Goal: Information Seeking & Learning: Learn about a topic

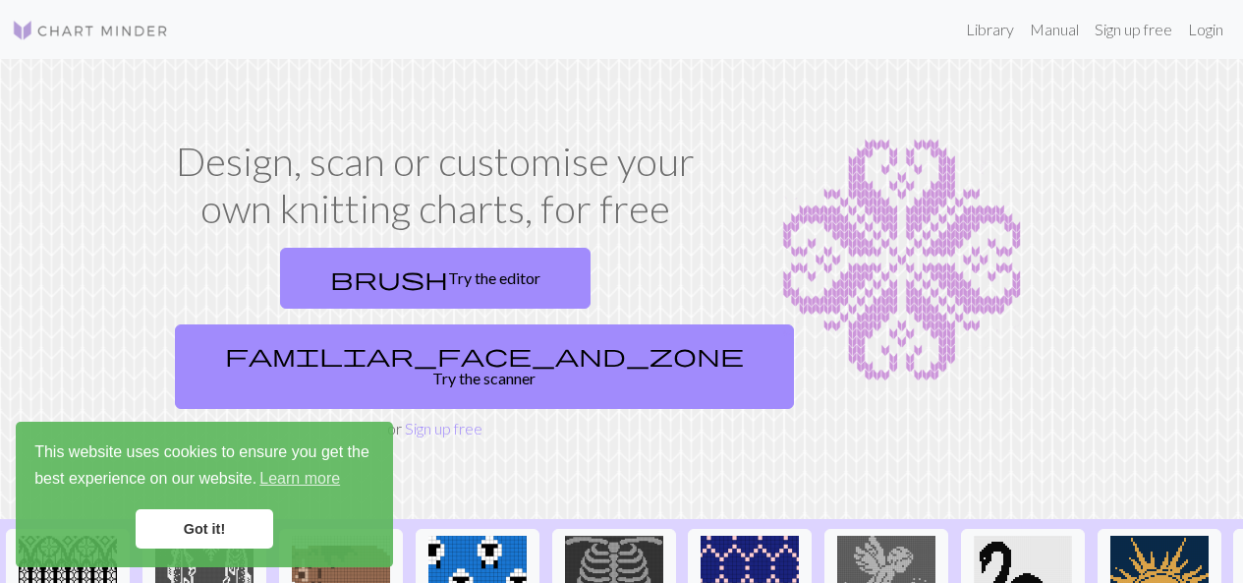
scroll to position [64, 0]
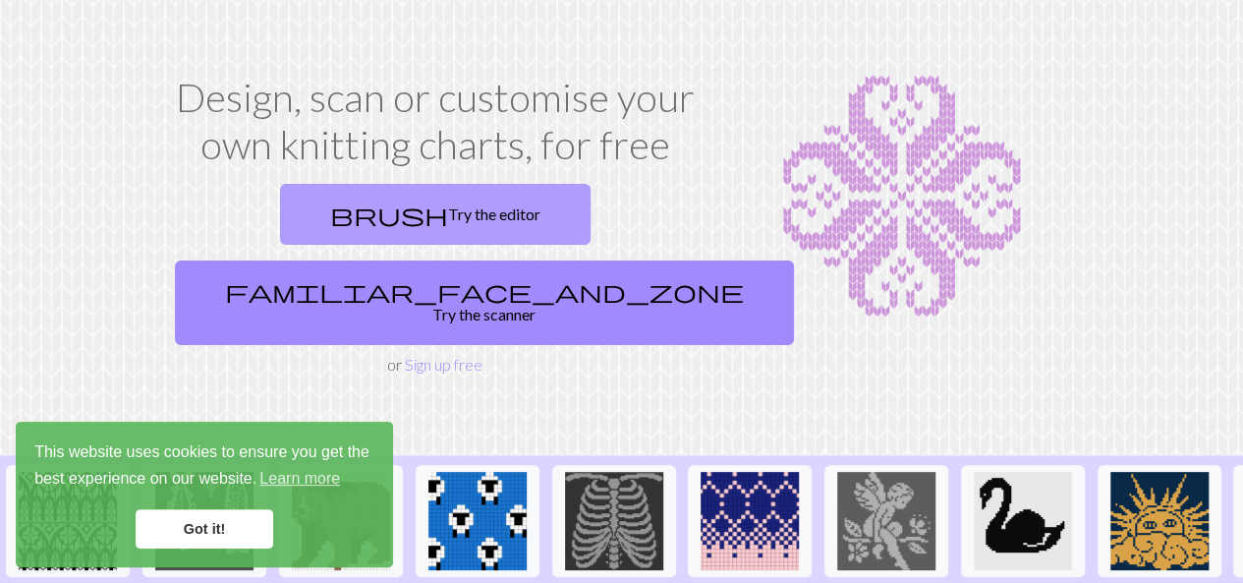
click at [328, 217] on link "brush Try the editor" at bounding box center [435, 214] width 310 height 61
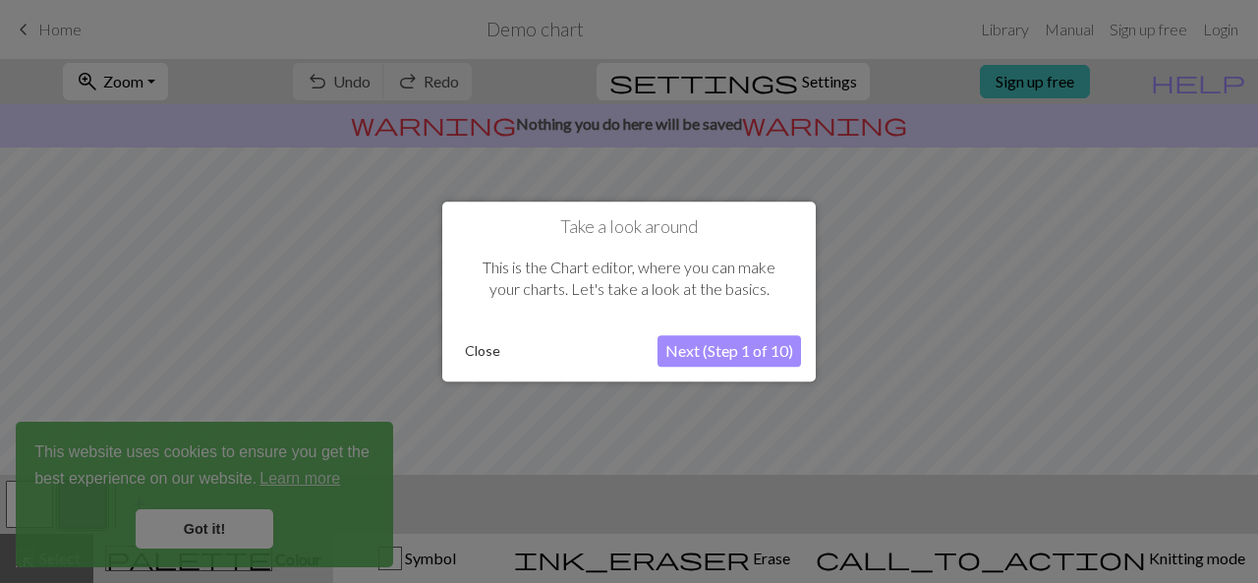
click at [741, 344] on button "Next (Step 1 of 10)" at bounding box center [728, 350] width 143 height 31
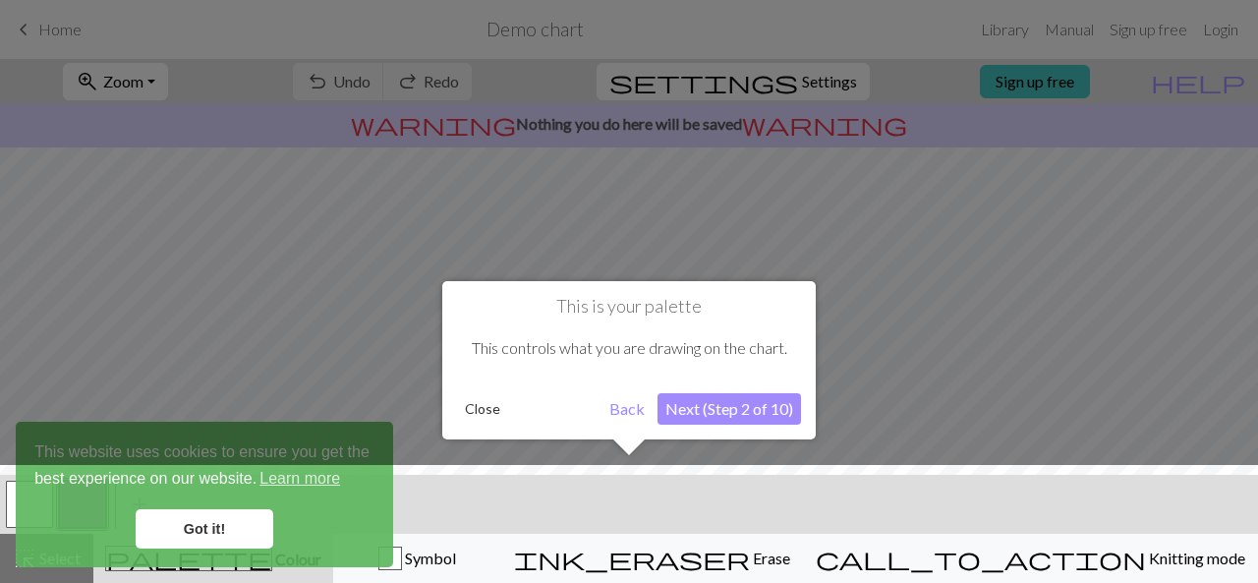
click at [223, 529] on div at bounding box center [628, 529] width 1277 height 128
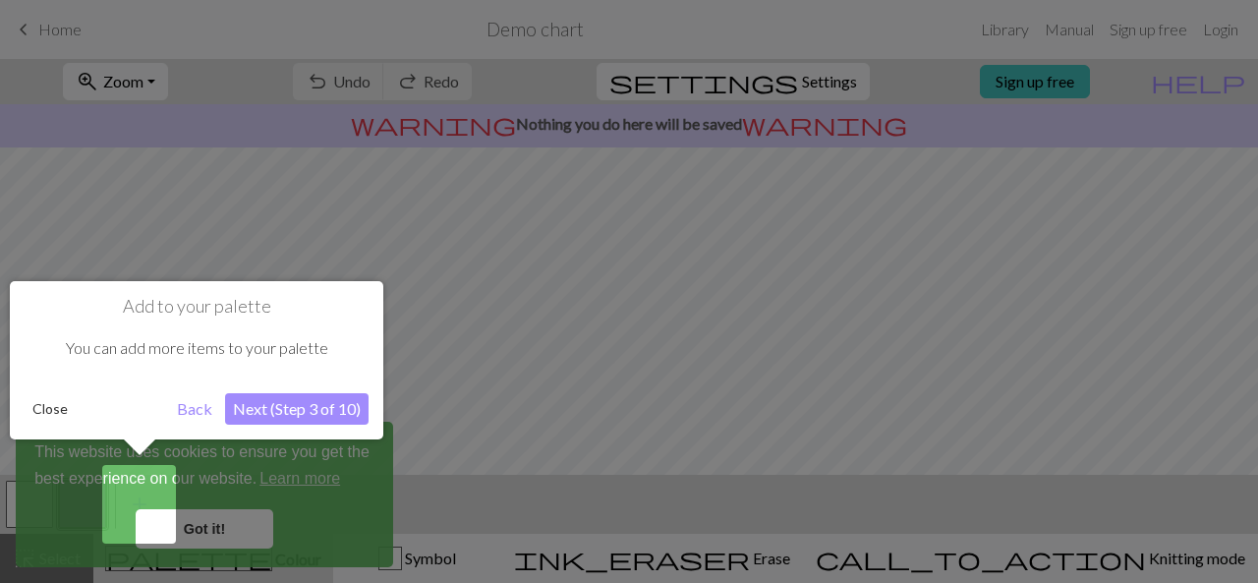
click at [292, 395] on button "Next (Step 3 of 10)" at bounding box center [296, 408] width 143 height 31
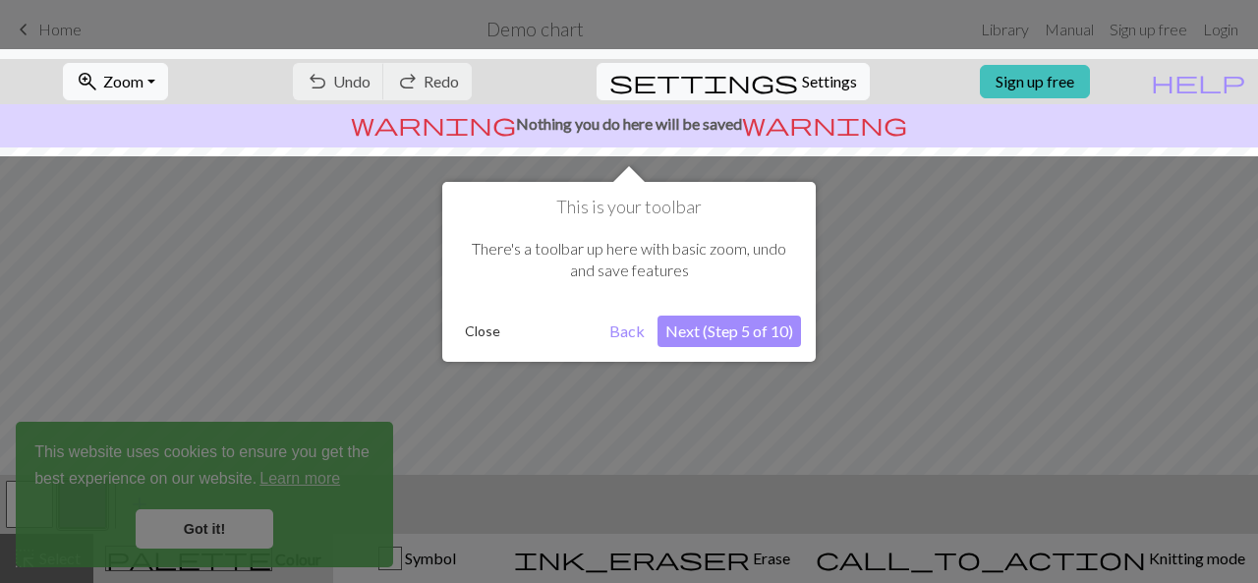
click at [713, 333] on button "Next (Step 5 of 10)" at bounding box center [728, 330] width 143 height 31
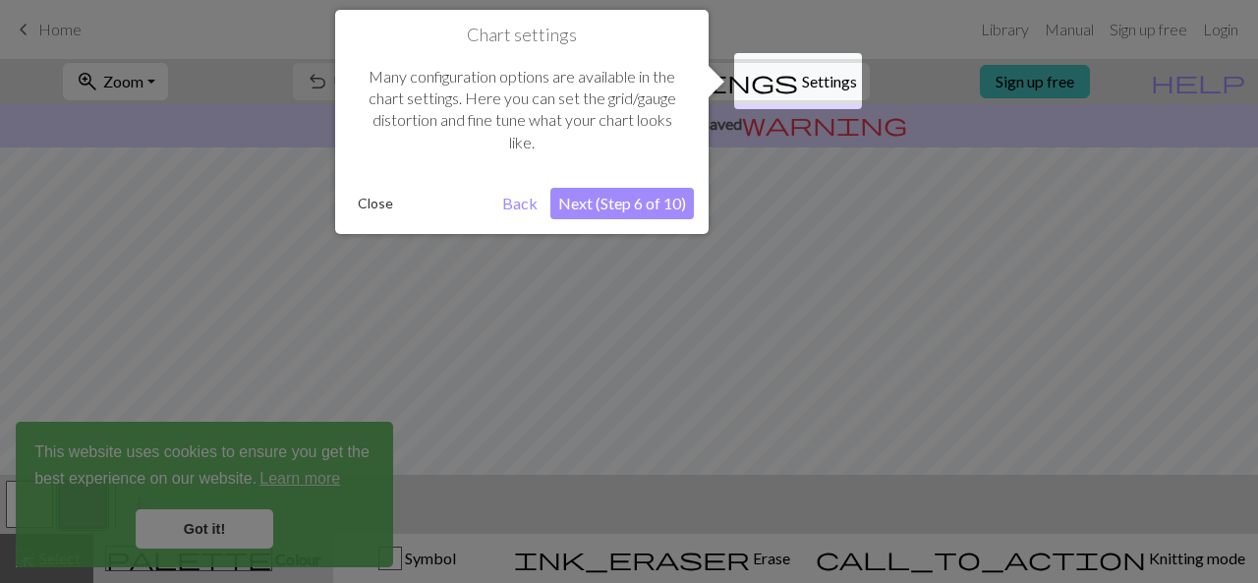
click at [662, 203] on button "Next (Step 6 of 10)" at bounding box center [621, 203] width 143 height 31
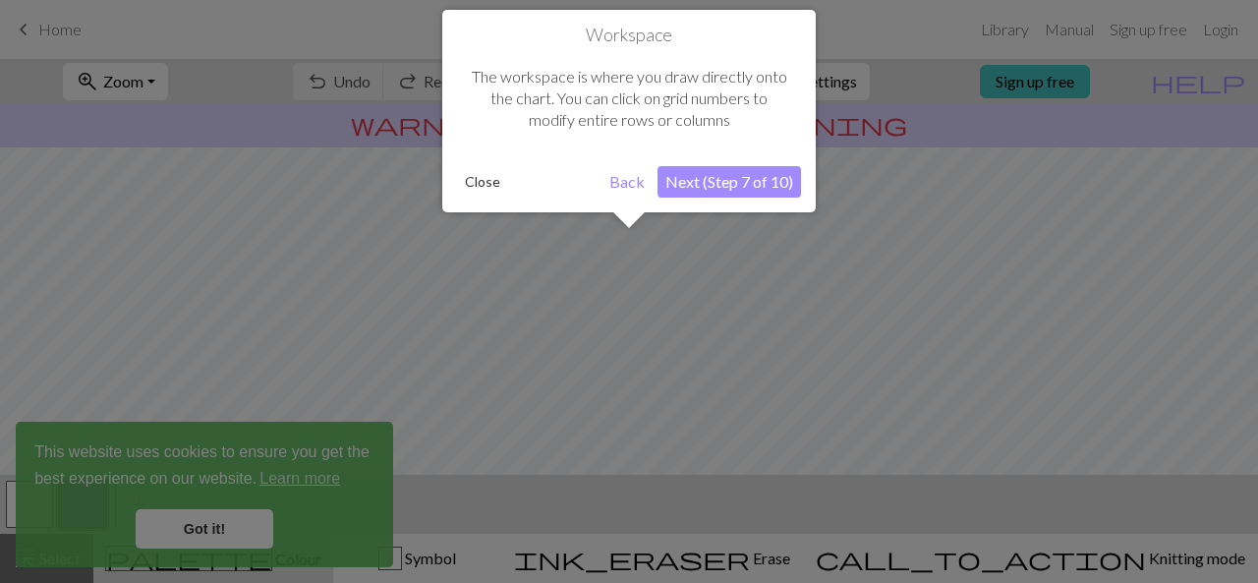
scroll to position [117, 0]
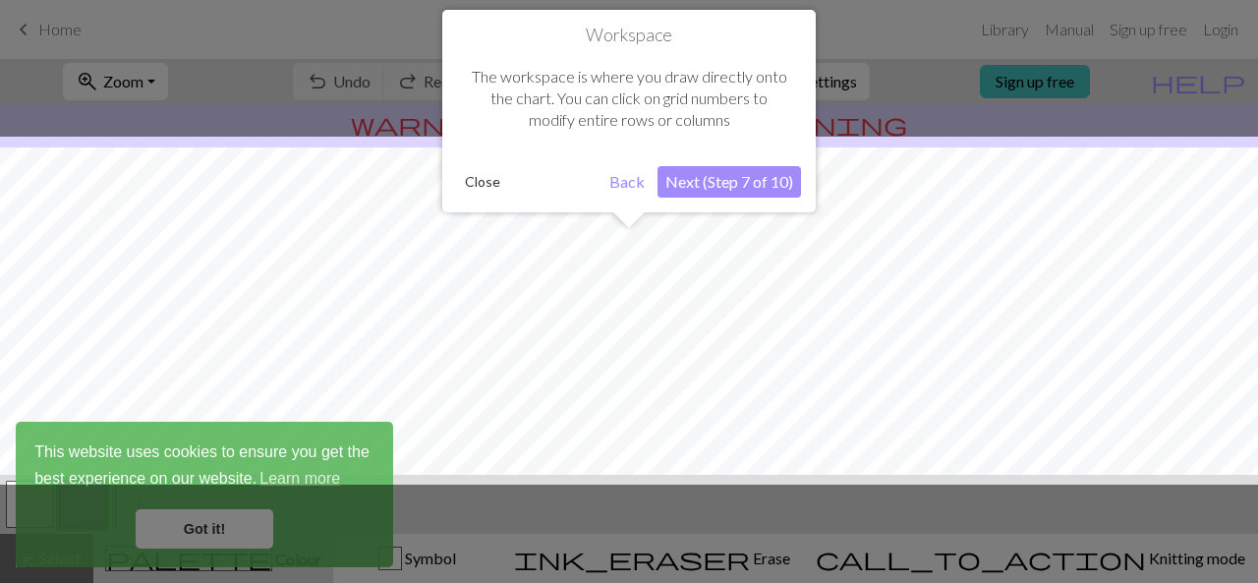
click at [695, 180] on button "Next (Step 7 of 10)" at bounding box center [728, 181] width 143 height 31
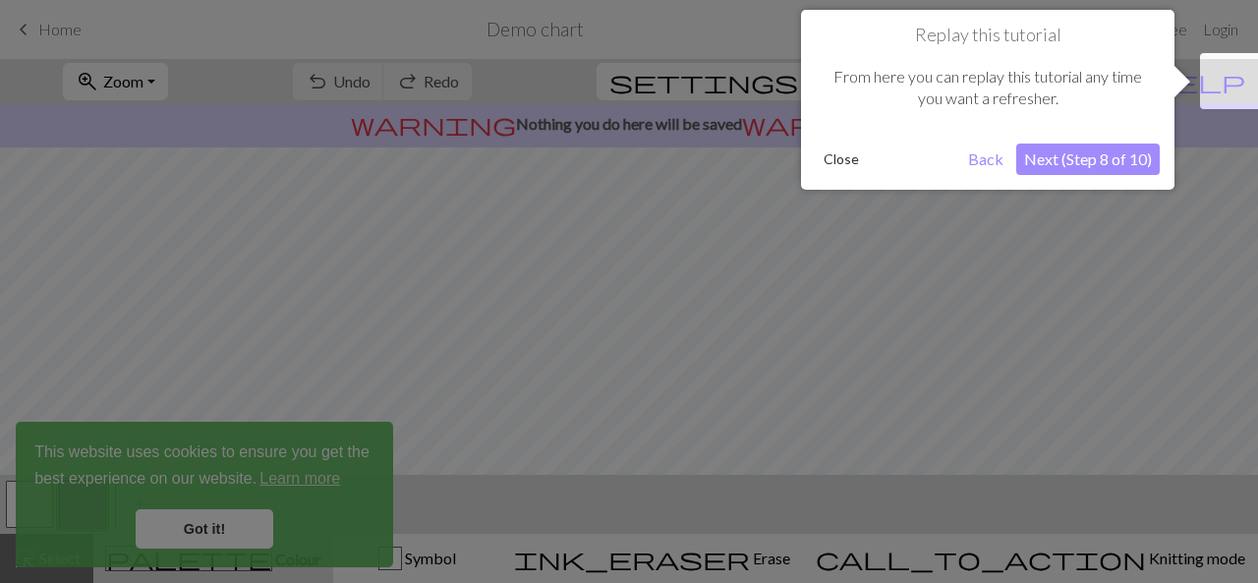
click at [1099, 154] on button "Next (Step 8 of 10)" at bounding box center [1087, 158] width 143 height 31
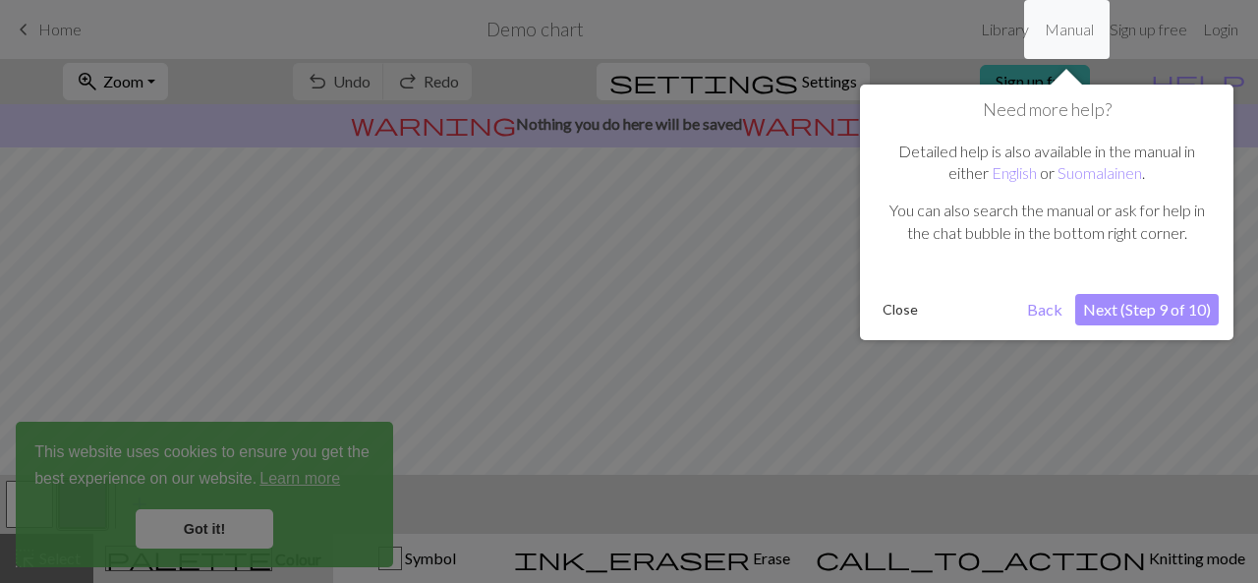
click at [1136, 320] on button "Next (Step 9 of 10)" at bounding box center [1146, 309] width 143 height 31
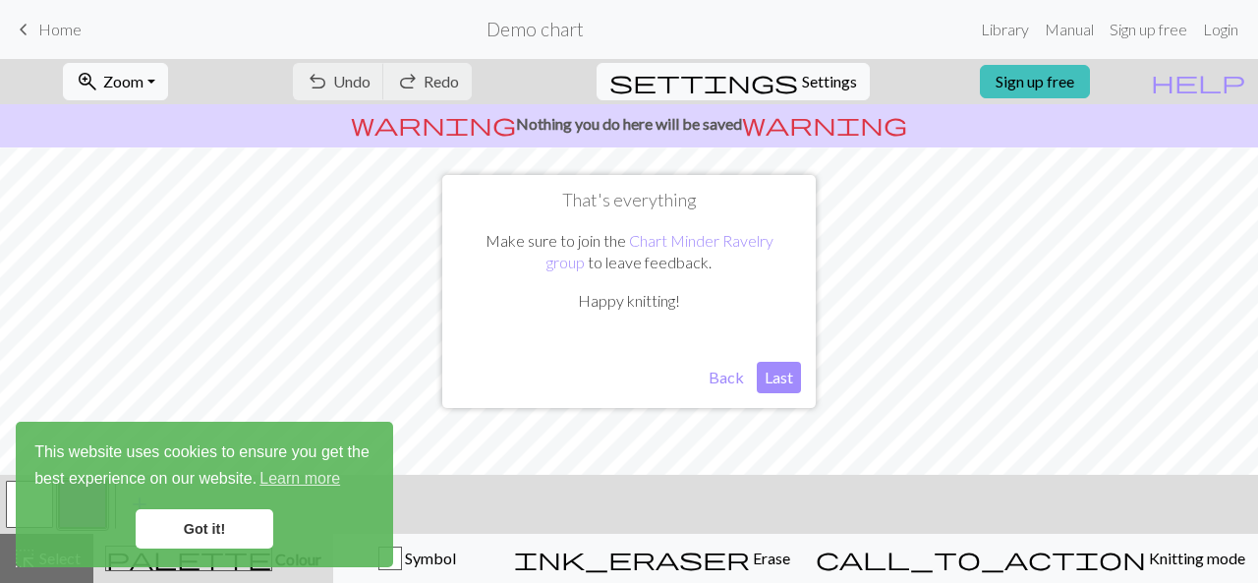
click at [781, 382] on button "Last" at bounding box center [779, 377] width 44 height 31
click at [243, 533] on link "Got it!" at bounding box center [205, 528] width 138 height 39
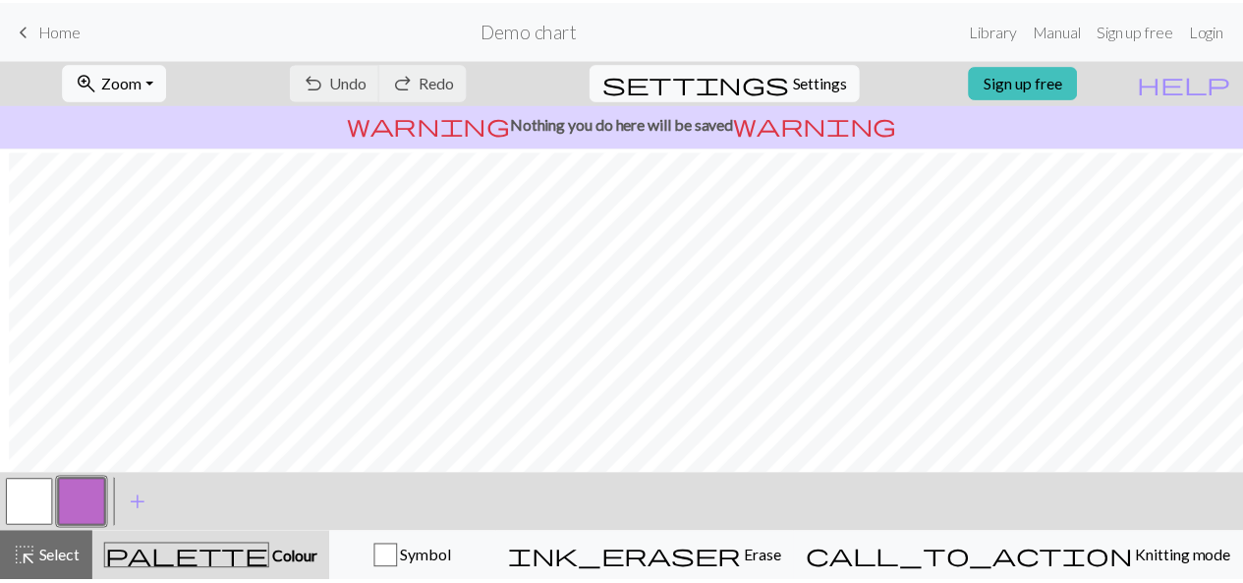
scroll to position [199, 9]
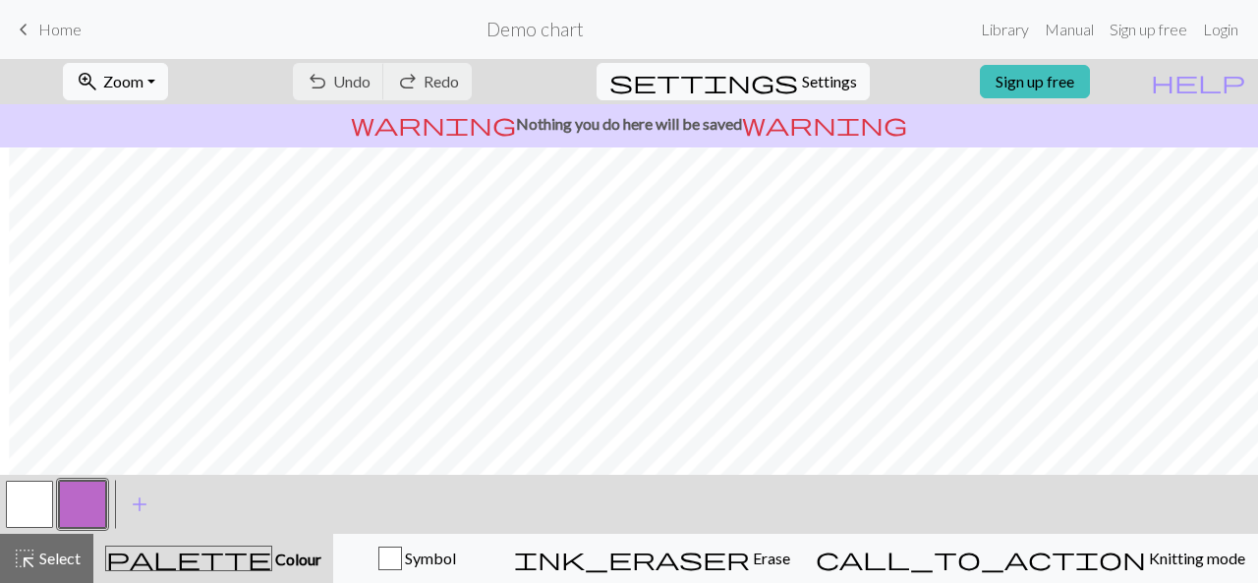
click at [523, 33] on h2 "Demo chart" at bounding box center [534, 29] width 97 height 23
click at [1023, 27] on link "Library" at bounding box center [1005, 29] width 64 height 39
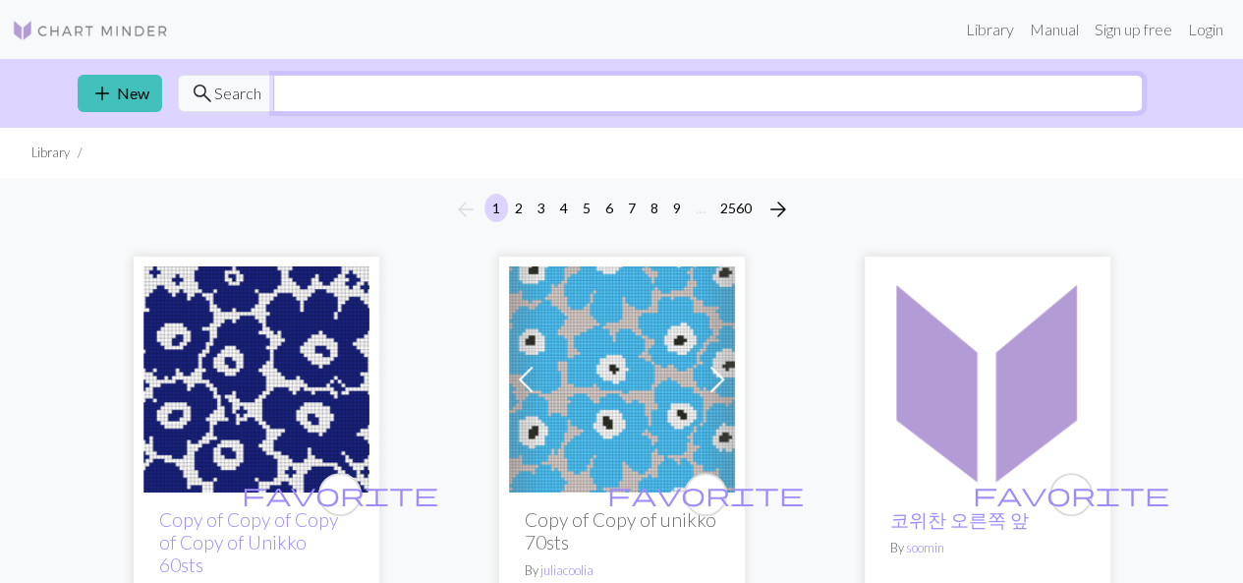
click at [701, 85] on input "text" at bounding box center [707, 93] width 869 height 37
type input "h"
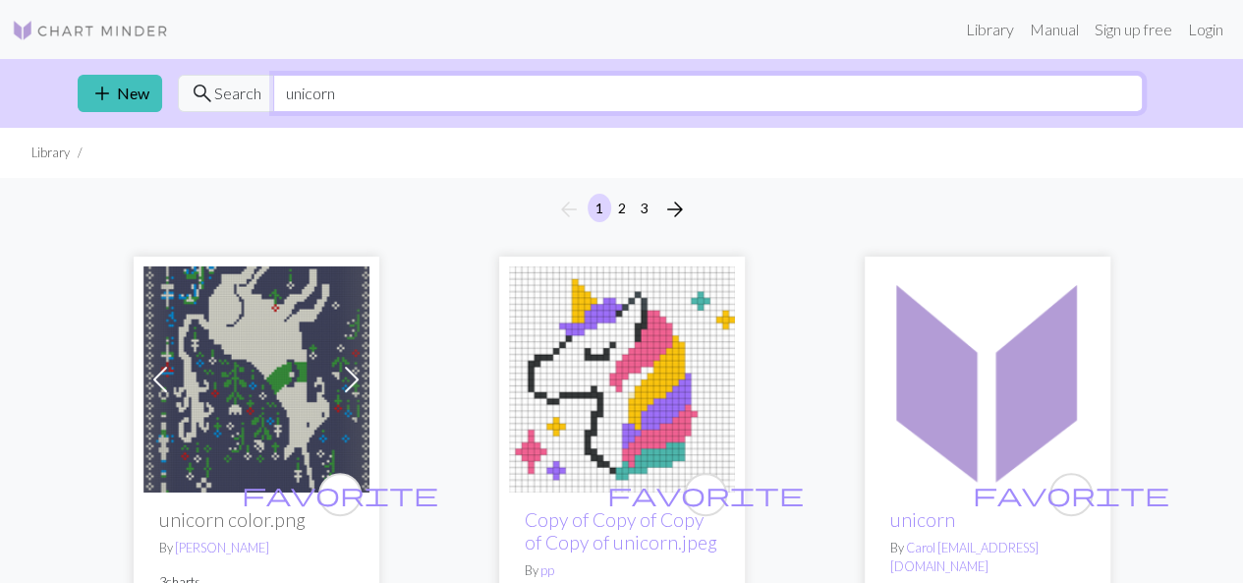
type input "unicorn"
click at [142, 90] on link "add New" at bounding box center [120, 93] width 84 height 37
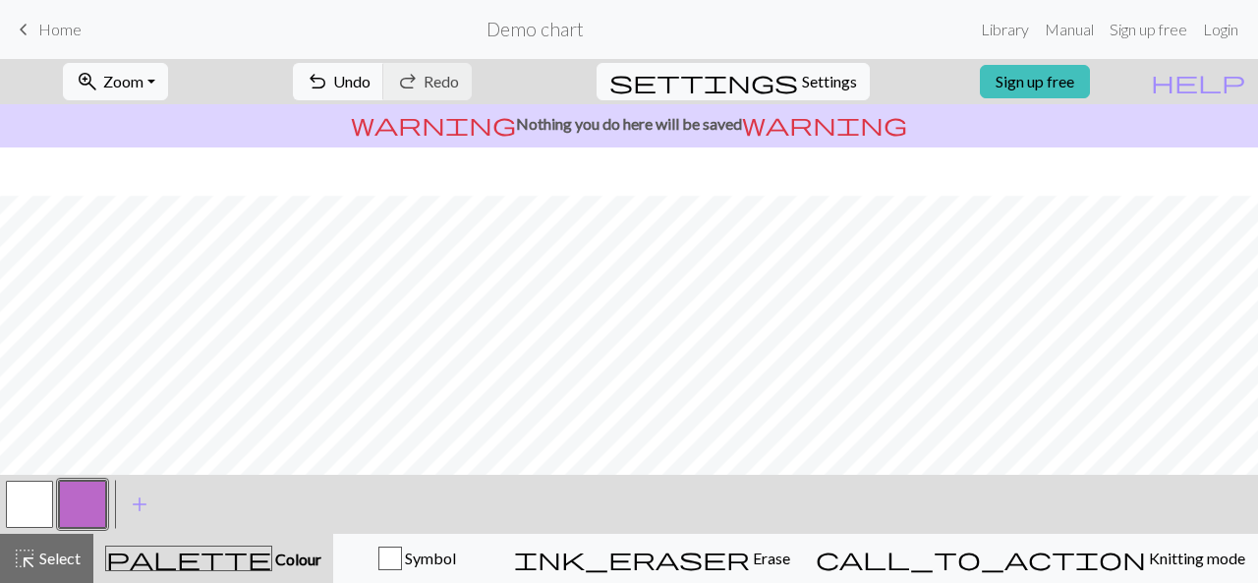
scroll to position [382, 0]
